Goal: Check status: Check status

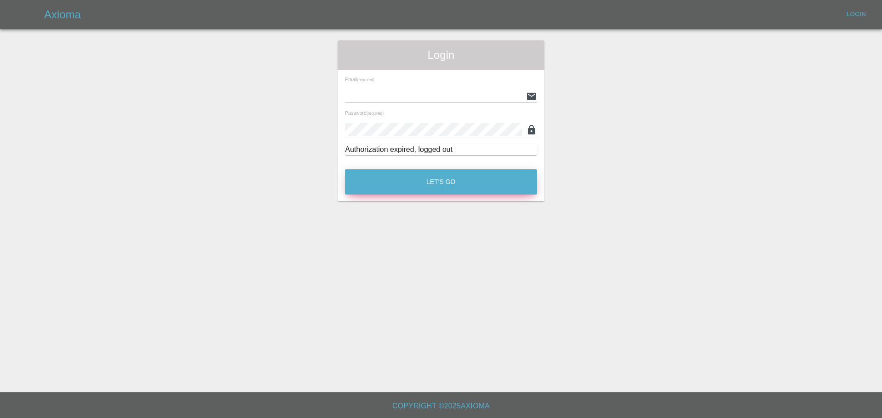
type input "[EMAIL_ADDRESS][DOMAIN_NAME]"
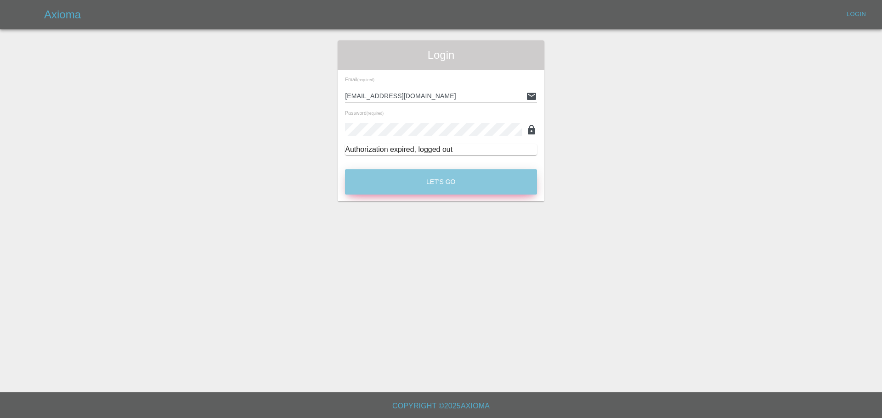
click at [453, 185] on button "Let's Go" at bounding box center [441, 181] width 192 height 25
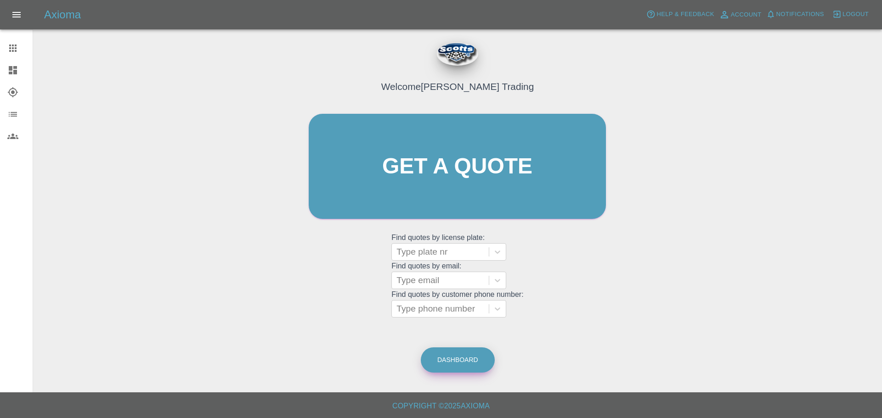
click at [464, 362] on link "Dashboard" at bounding box center [458, 360] width 74 height 25
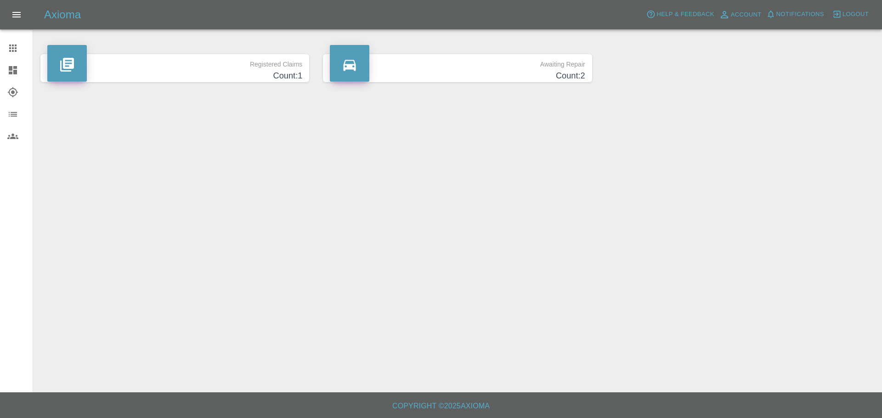
click at [465, 72] on h4 "Count: 2" at bounding box center [457, 76] width 255 height 12
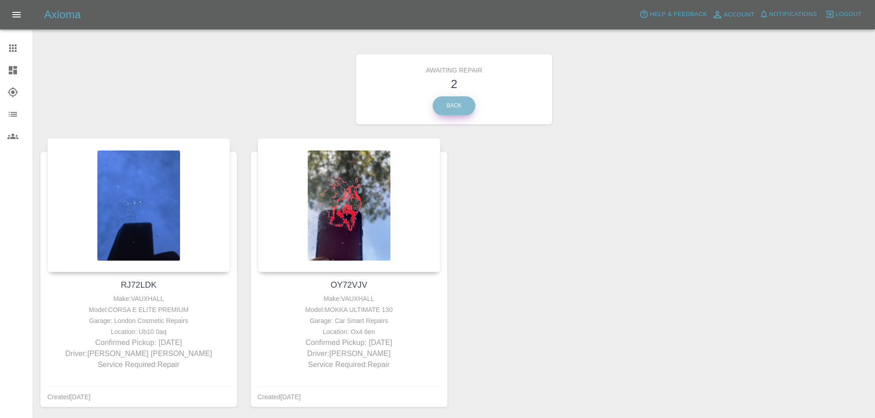
click at [448, 96] on link "Back" at bounding box center [454, 105] width 43 height 19
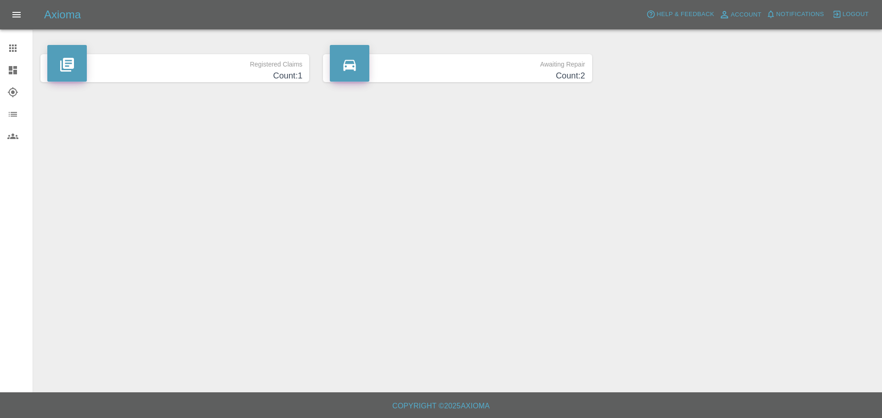
click at [127, 76] on h4 "Count: 1" at bounding box center [174, 76] width 255 height 12
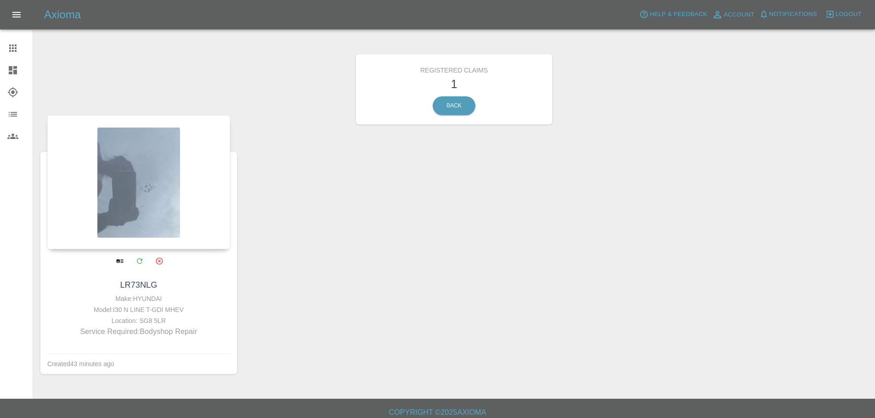
click at [149, 207] on div at bounding box center [138, 182] width 183 height 134
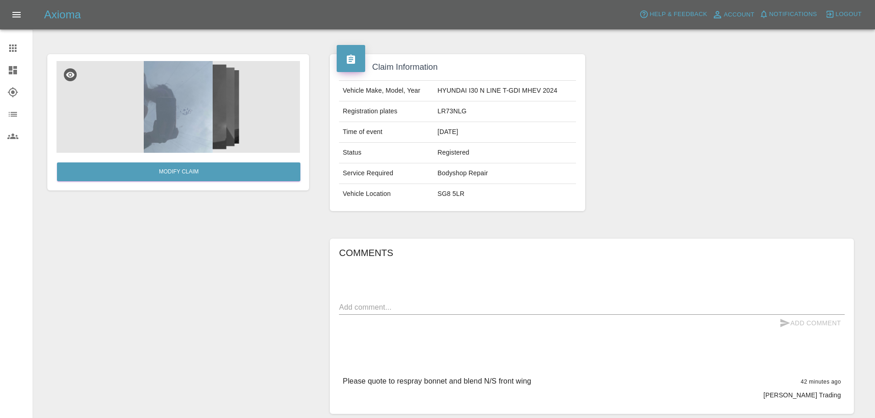
click at [844, 13] on span "Logout" at bounding box center [848, 14] width 26 height 11
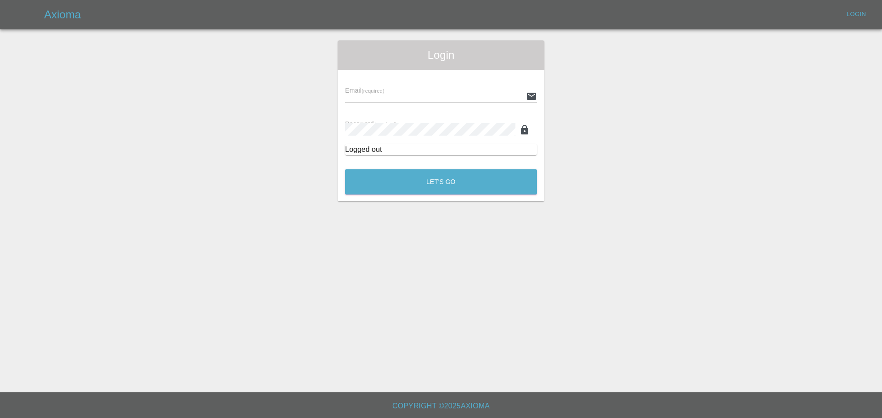
type input "[EMAIL_ADDRESS][DOMAIN_NAME]"
